Goal: Navigation & Orientation: Find specific page/section

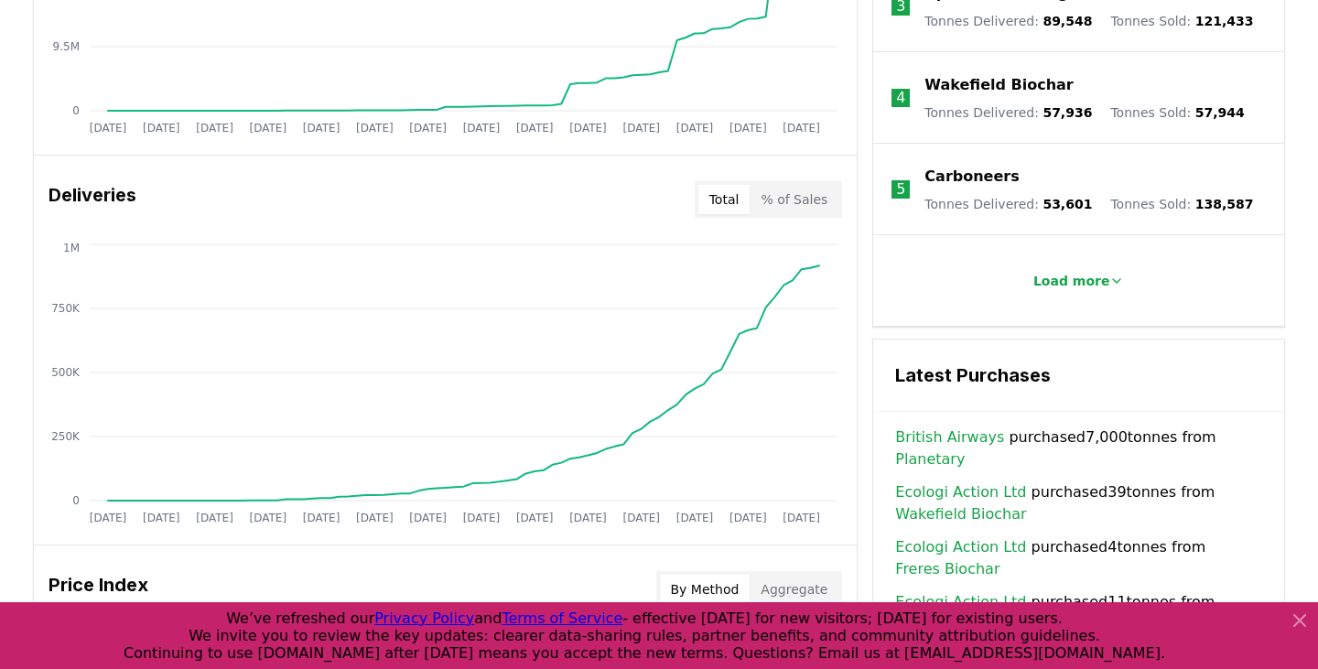
scroll to position [1004, 0]
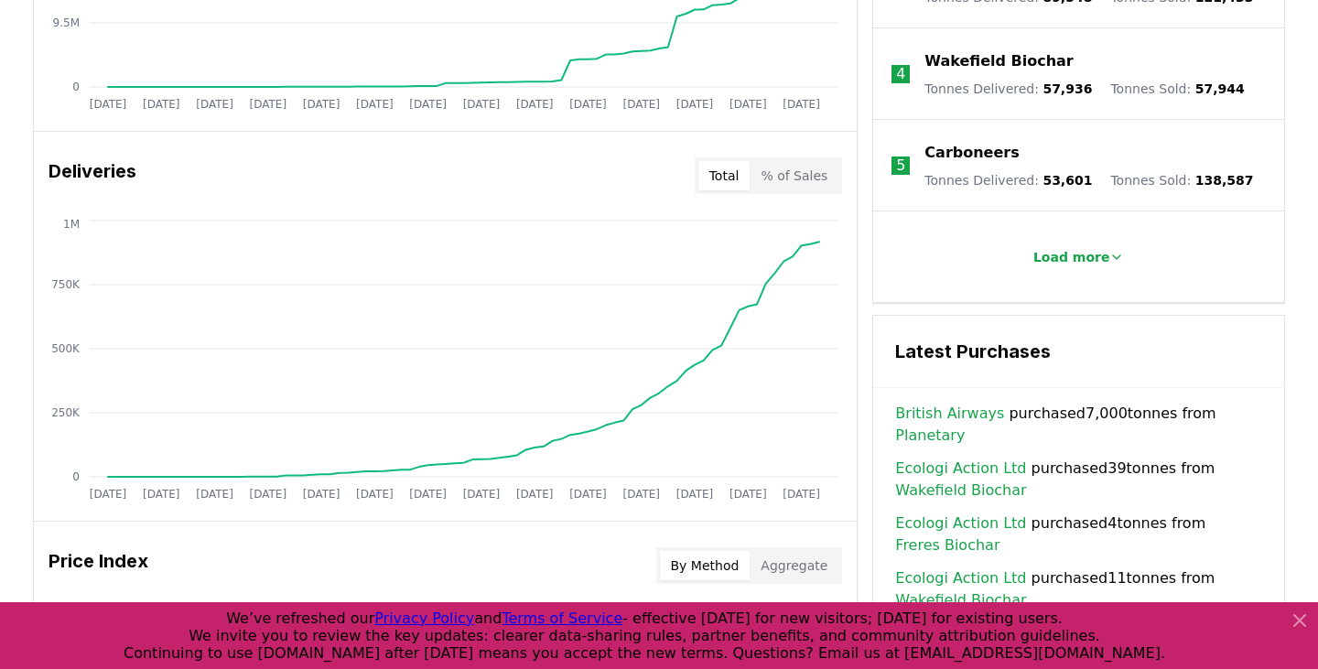
click at [965, 425] on link "Planetary" at bounding box center [930, 436] width 70 height 22
